Goal: Check status: Check status

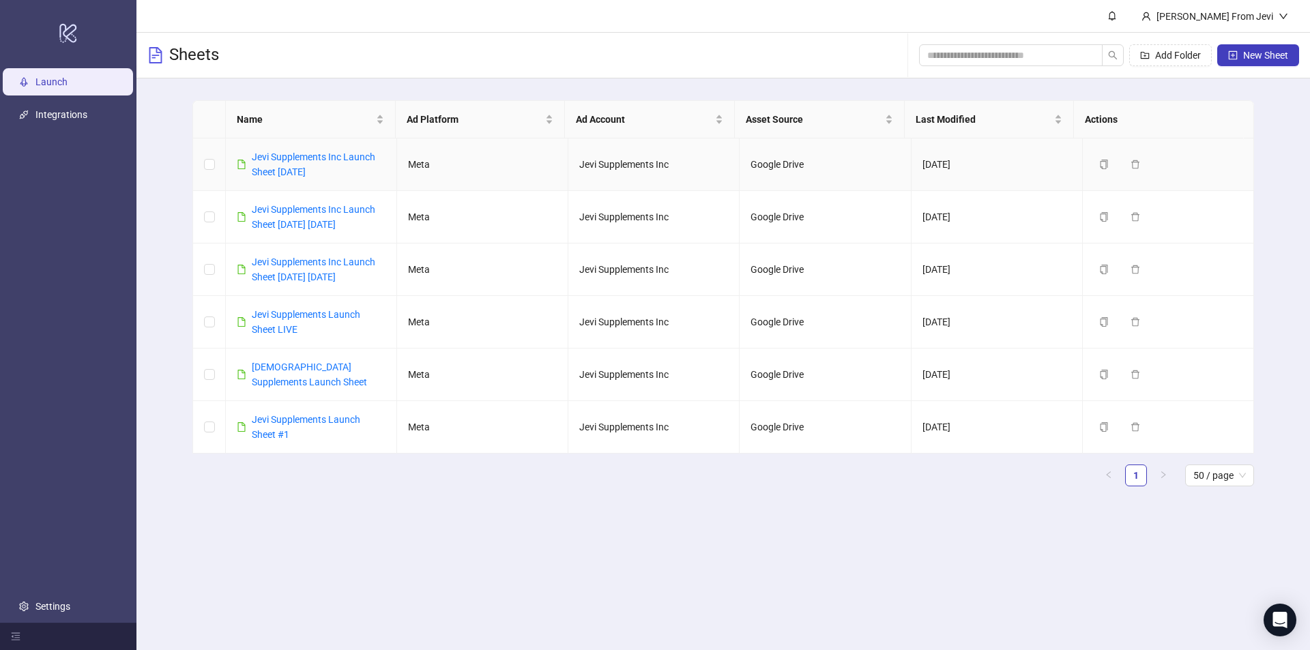
click at [280, 162] on div "Jevi Supplements Inc Launch Sheet [DATE]" at bounding box center [319, 164] width 134 height 30
click at [280, 159] on link "Jevi Supplements Inc Launch Sheet [DATE]" at bounding box center [313, 164] width 123 height 26
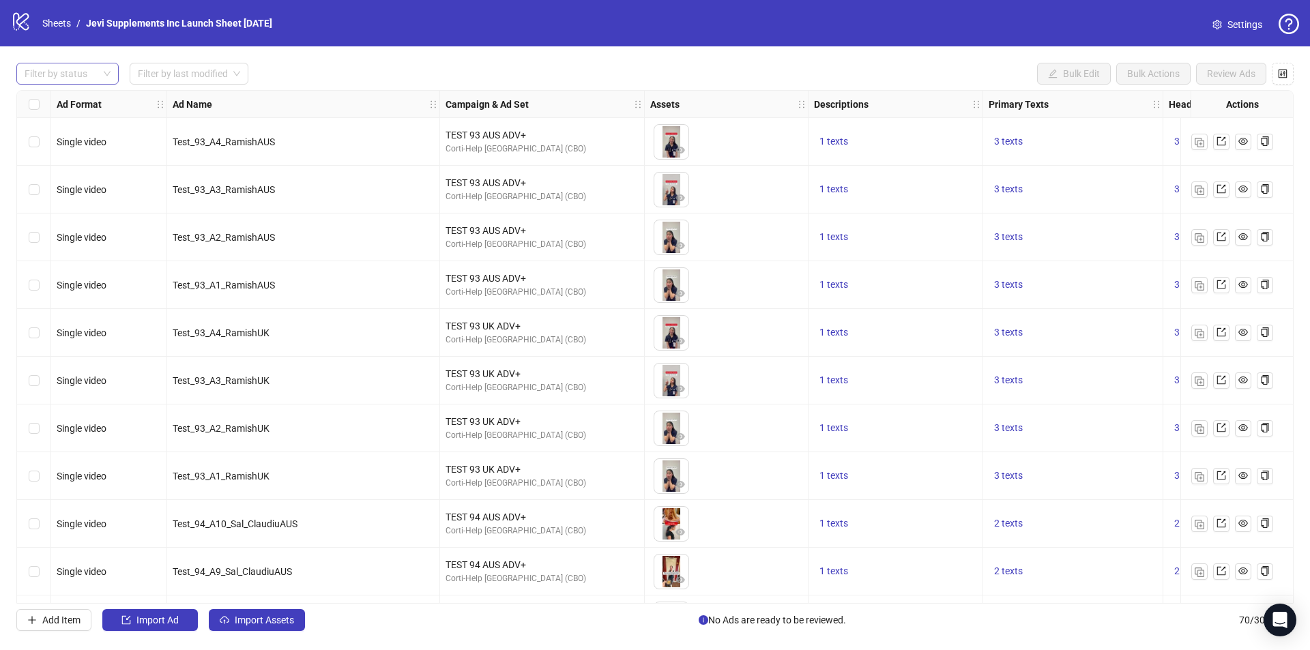
click at [88, 72] on div at bounding box center [60, 73] width 83 height 19
click at [65, 139] on div "Error" at bounding box center [67, 145] width 80 height 15
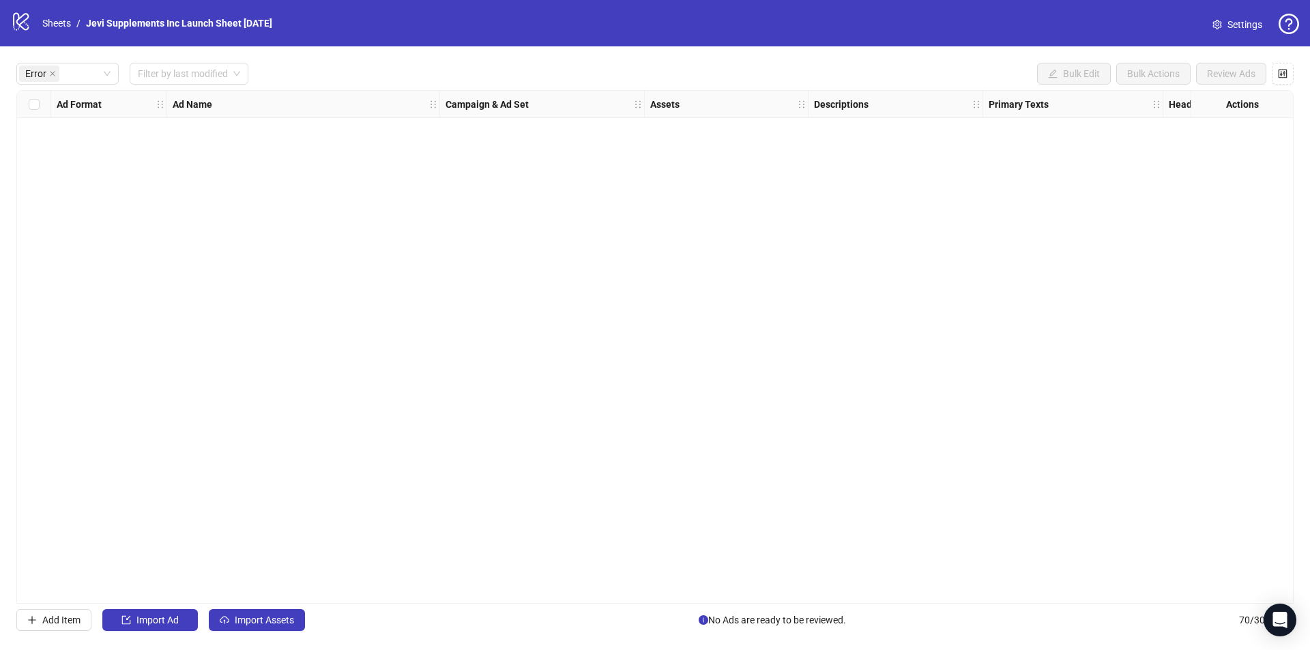
click at [291, 51] on div "Error Filter by last modified Bulk Edit Bulk Actions Review Ads Ad Format Ad Na…" at bounding box center [655, 346] width 1310 height 601
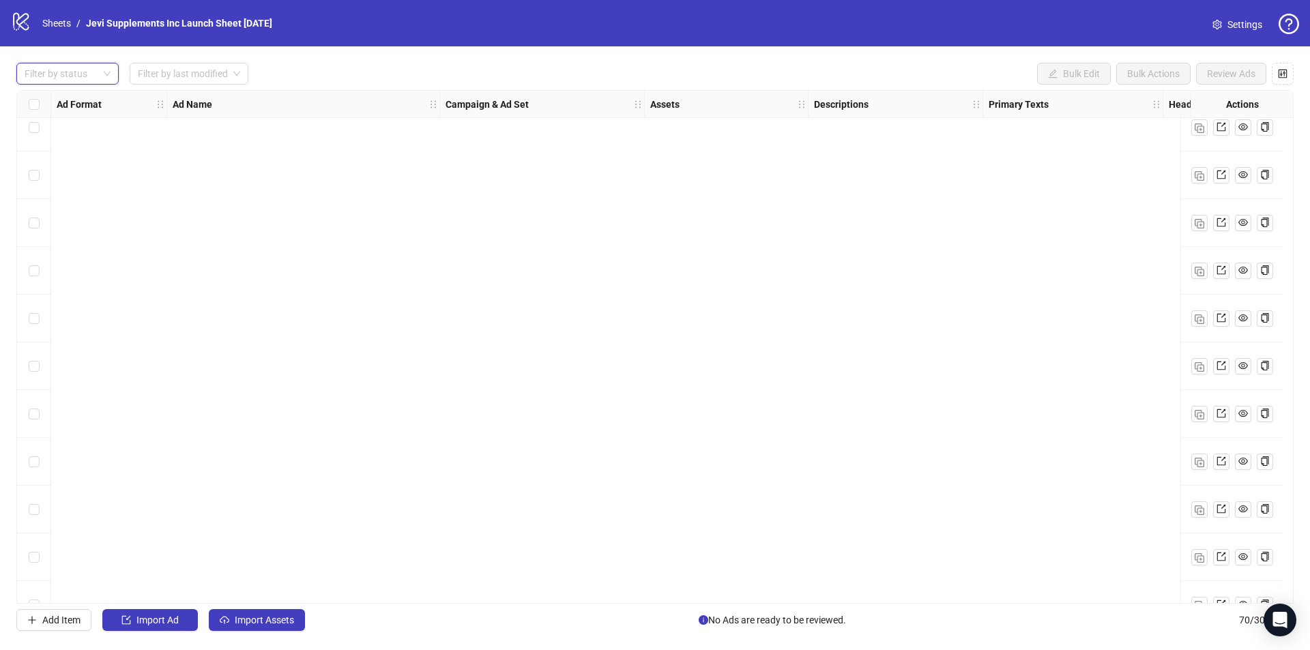
scroll to position [2863, 0]
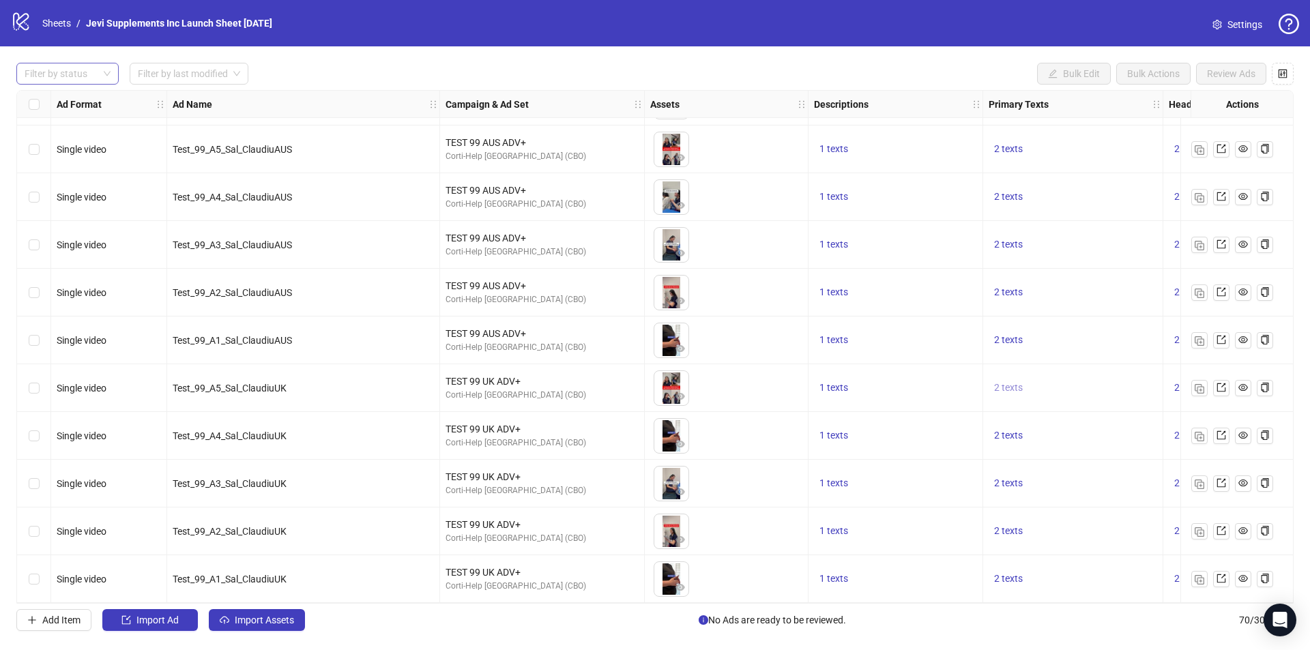
click at [1010, 382] on span "2 texts" at bounding box center [1008, 387] width 29 height 11
click at [995, 364] on div "2 texts" at bounding box center [1073, 388] width 180 height 48
click at [1005, 382] on span "2 texts" at bounding box center [1008, 387] width 29 height 11
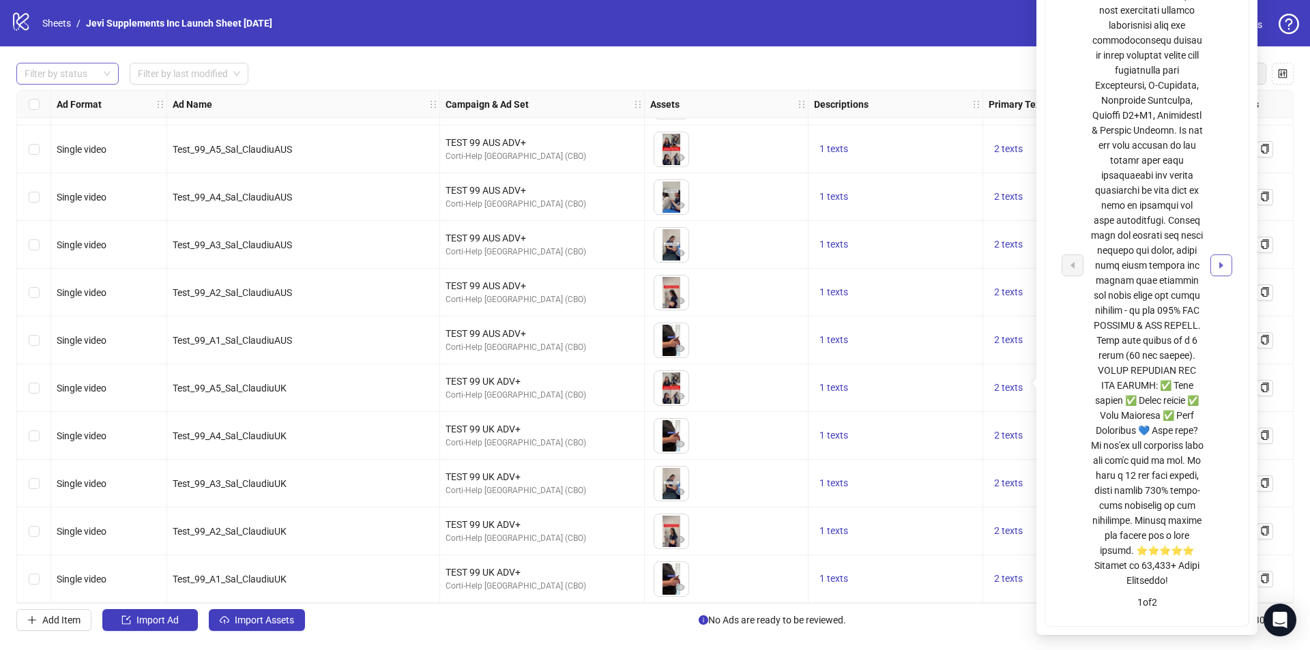
click at [1218, 270] on icon "caret-right" at bounding box center [1221, 266] width 10 height 10
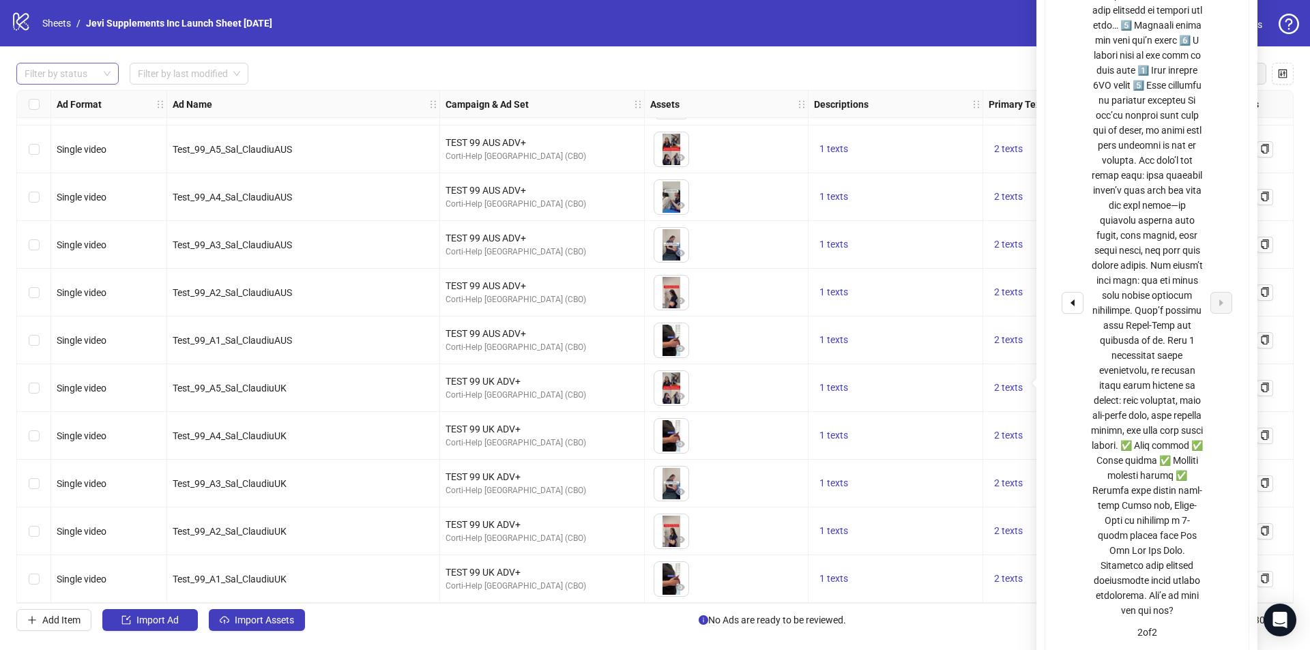
click at [930, 269] on div "1 texts" at bounding box center [895, 293] width 175 height 48
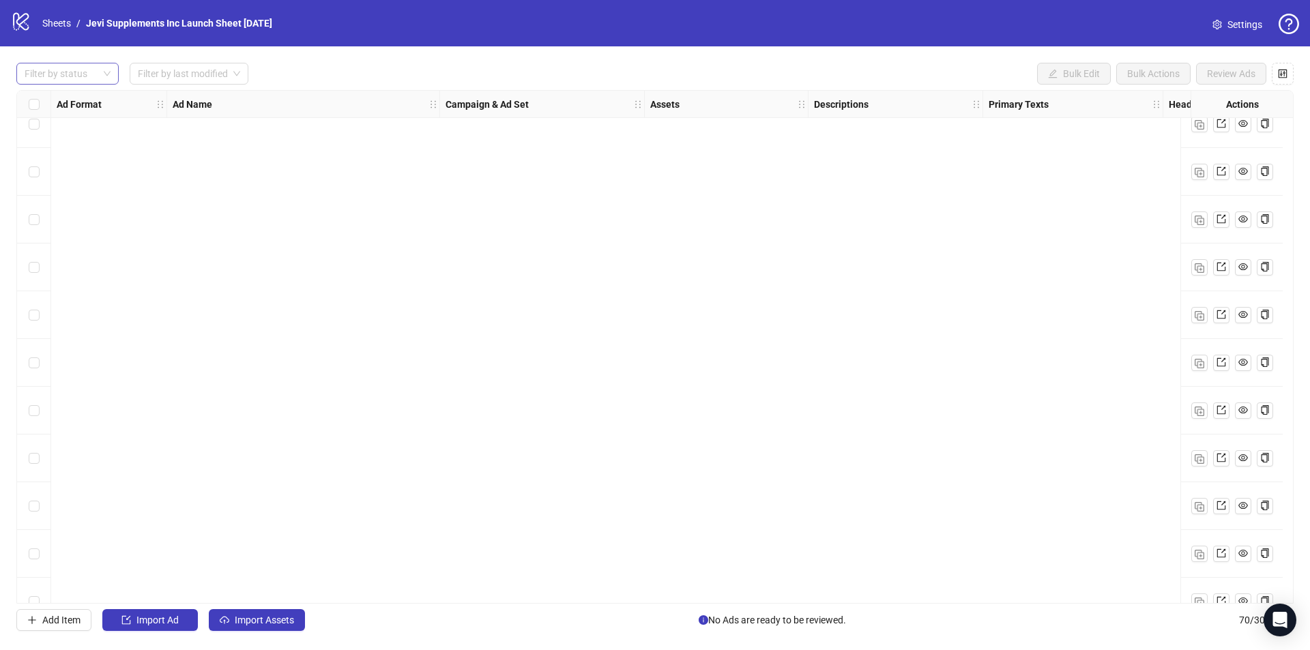
scroll to position [1294, 0]
